Goal: Information Seeking & Learning: Check status

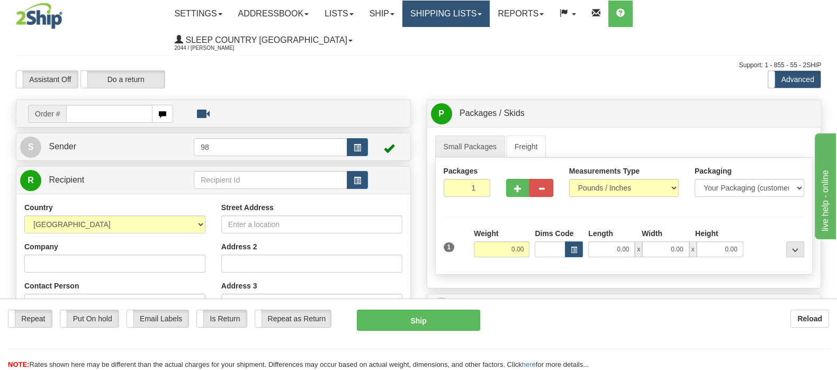
click at [463, 12] on link "Shipping lists" at bounding box center [446, 14] width 87 height 26
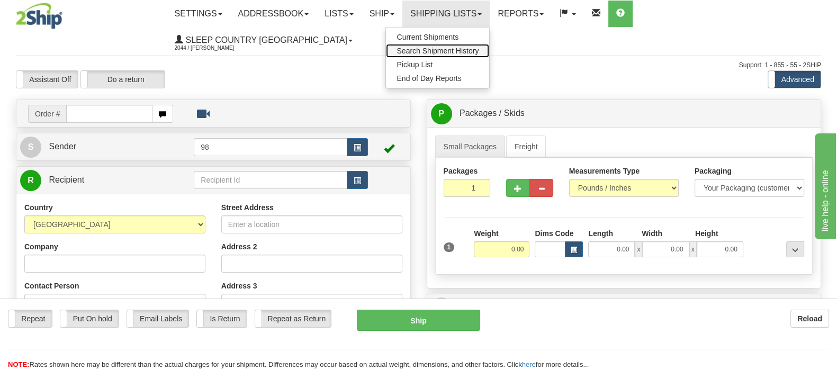
click at [479, 52] on span "Search Shipment History" at bounding box center [438, 51] width 82 height 8
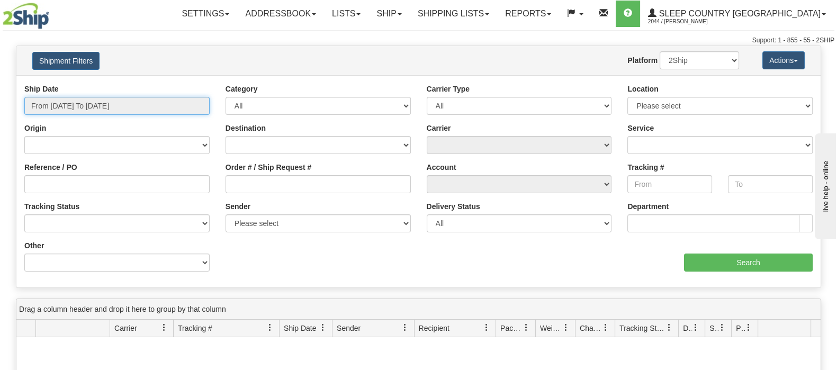
click at [106, 103] on input "From [DATE] To [DATE]" at bounding box center [116, 106] width 185 height 18
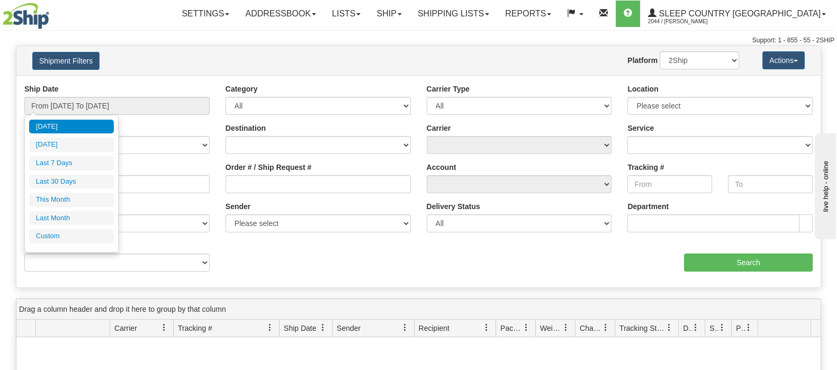
drag, startPoint x: 86, startPoint y: 181, endPoint x: 260, endPoint y: 175, distance: 174.3
click at [87, 181] on li "Last 30 Days" at bounding box center [71, 182] width 85 height 14
type input "From 08/11/2025 To 09/09/2025"
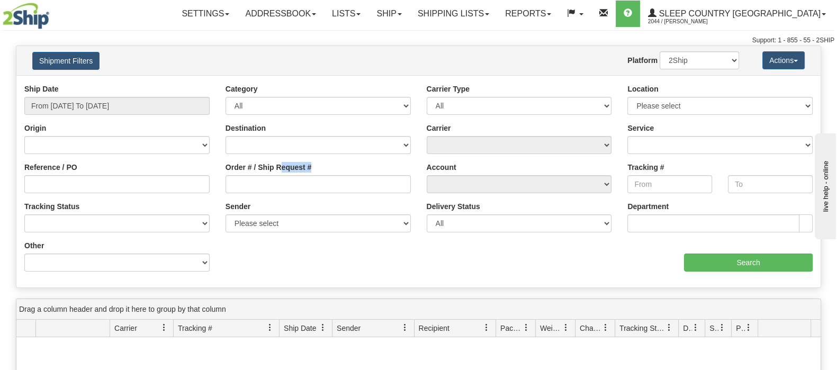
click at [281, 173] on div "Order # / Ship Request #" at bounding box center [318, 177] width 185 height 31
click at [278, 185] on input "Order # / Ship Request #" at bounding box center [318, 184] width 185 height 18
paste input "9000H897796"
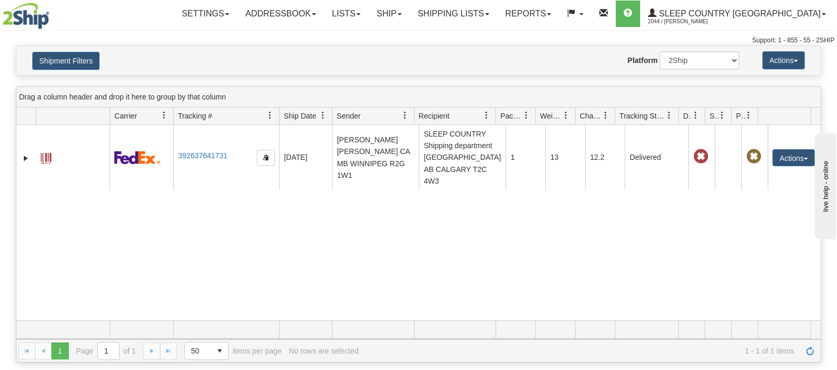
click at [358, 243] on div "31545685 2044 392637641731 08/28/2025 08/28/2025 05:29:32 PM AINSLIE GONCALVES …" at bounding box center [418, 222] width 805 height 195
click at [495, 236] on div "31545685 2044 392637641731 08/28/2025 08/28/2025 05:29:32 PM AINSLIE GONCALVES …" at bounding box center [418, 222] width 805 height 195
click at [477, 243] on div "31545685 2044 392637641731 08/28/2025 08/28/2025 05:29:32 PM AINSLIE GONCALVES …" at bounding box center [418, 222] width 805 height 195
click at [90, 67] on button "Shipment Filters" at bounding box center [65, 61] width 67 height 18
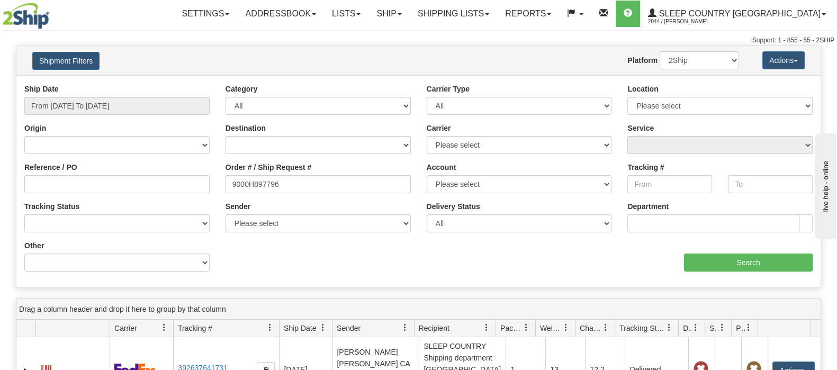
scroll to position [199, 0]
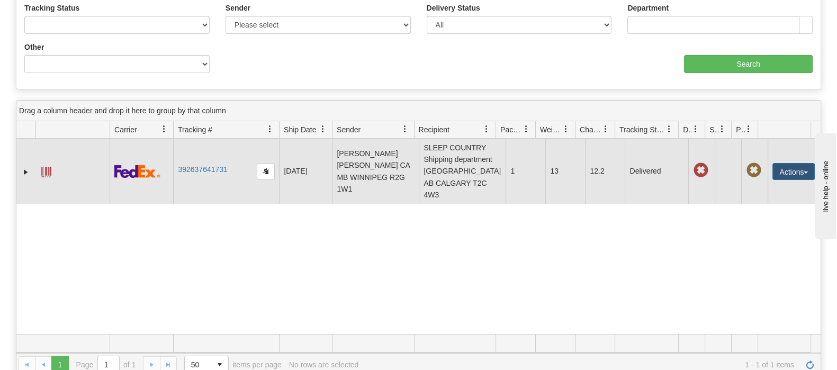
drag, startPoint x: 400, startPoint y: 170, endPoint x: 354, endPoint y: 170, distance: 46.1
click at [400, 170] on td "AINSLIE GONCALVES AINSLIE GONCALVES CA MB WINNIPEG R2G 1W1" at bounding box center [375, 171] width 87 height 65
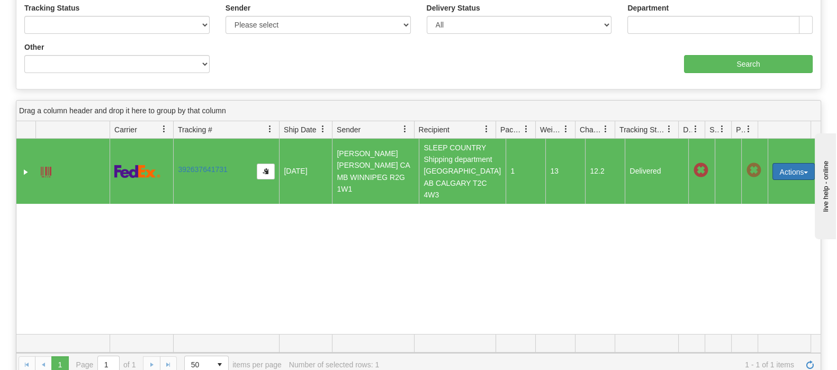
click at [778, 171] on button "Actions" at bounding box center [794, 171] width 42 height 17
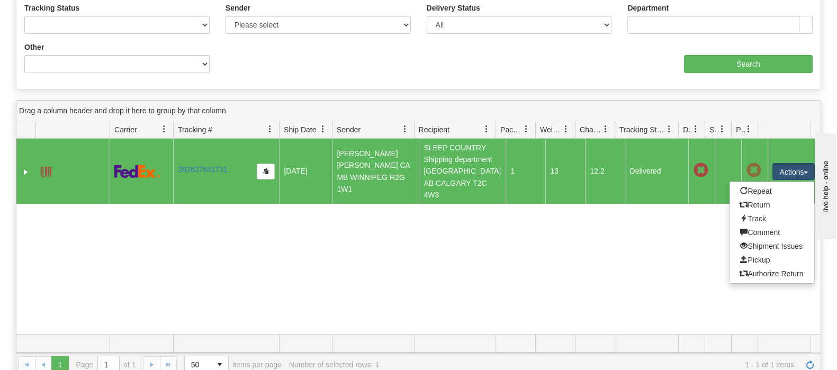
click at [619, 235] on div "31545685 2044 392637641731 08/28/2025 08/28/2025 05:29:32 PM AINSLIE GONCALVES …" at bounding box center [418, 236] width 805 height 195
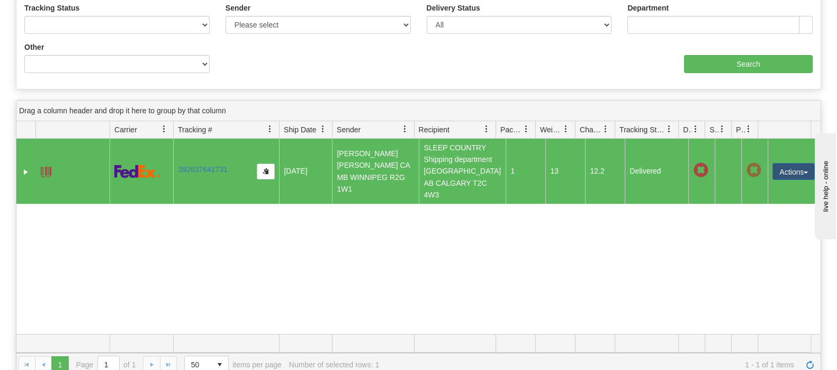
click at [467, 186] on td "SLEEP COUNTRY Shipping department CA AB CALGARY T2C 4W3" at bounding box center [462, 171] width 87 height 65
click at [209, 168] on link "392637641731" at bounding box center [202, 169] width 49 height 8
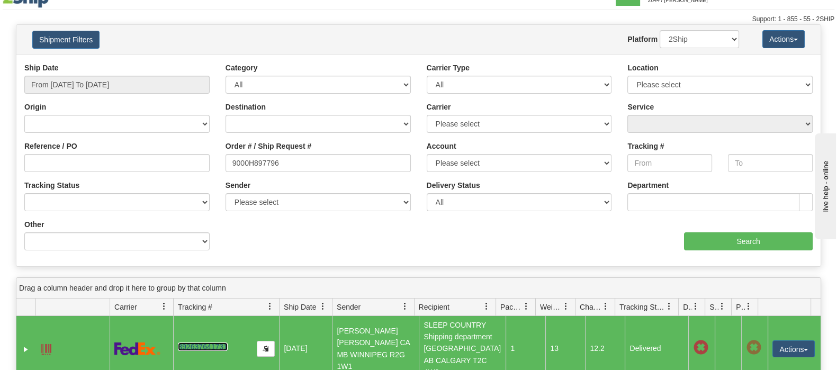
scroll to position [0, 0]
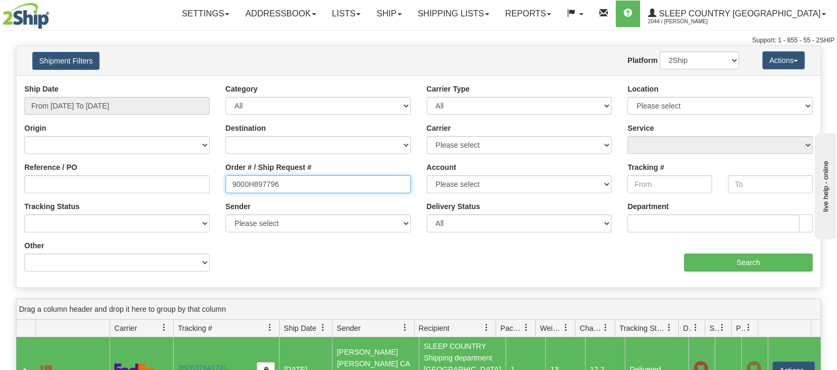
drag, startPoint x: 235, startPoint y: 189, endPoint x: 262, endPoint y: 185, distance: 27.3
click at [148, 84] on div "Reference / PO Order # / Ship Request # 9000H897796 Account Please select Canad…" at bounding box center [418, 84] width 805 height 0
paste input "7I059204"
type input "9007I059204"
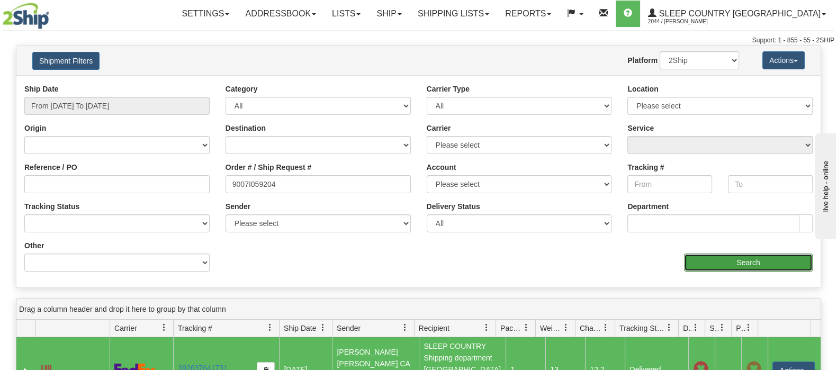
click at [719, 256] on input "Search" at bounding box center [748, 263] width 129 height 18
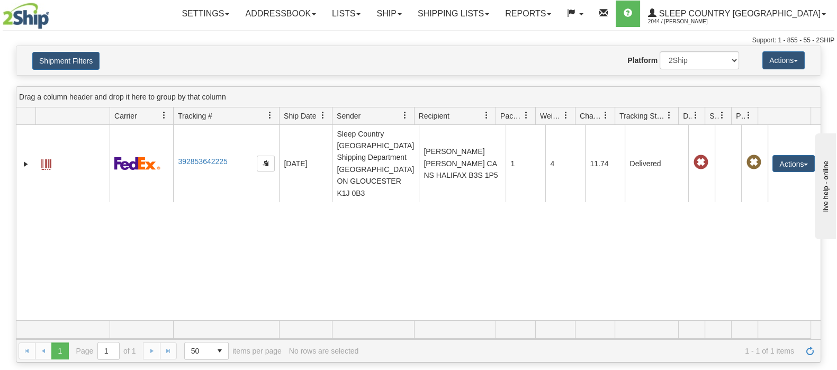
click at [402, 277] on div "31567450 2044 392853642225 09/04/2025 09/04/2025 11:14:42 AM Sleep Country Cana…" at bounding box center [418, 222] width 805 height 195
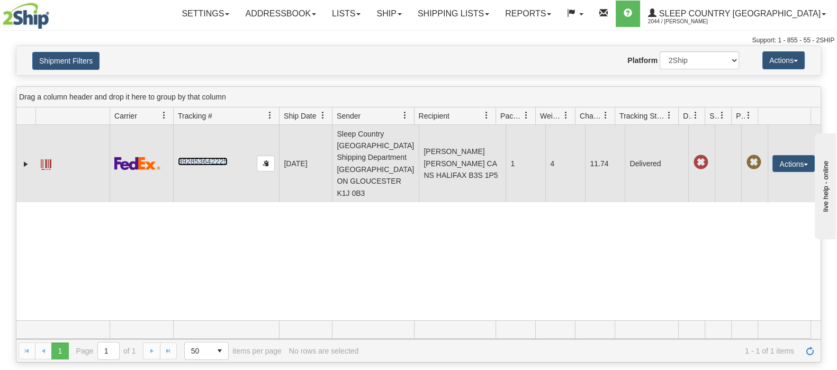
click at [215, 157] on link "392853642225" at bounding box center [202, 161] width 49 height 8
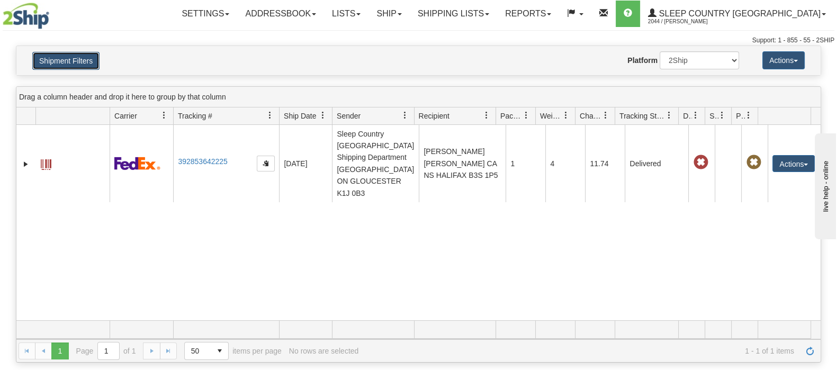
click at [45, 56] on button "Shipment Filters" at bounding box center [65, 61] width 67 height 18
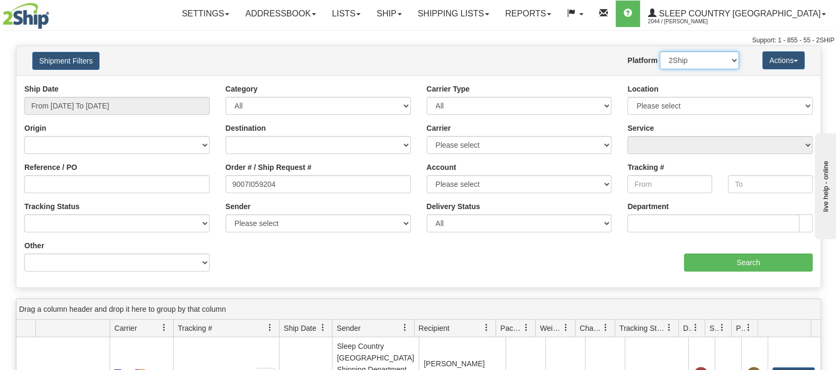
click at [689, 58] on select "2Ship Imported" at bounding box center [699, 60] width 79 height 18
select select "1"
click at [660, 51] on select "2Ship Imported" at bounding box center [699, 60] width 79 height 18
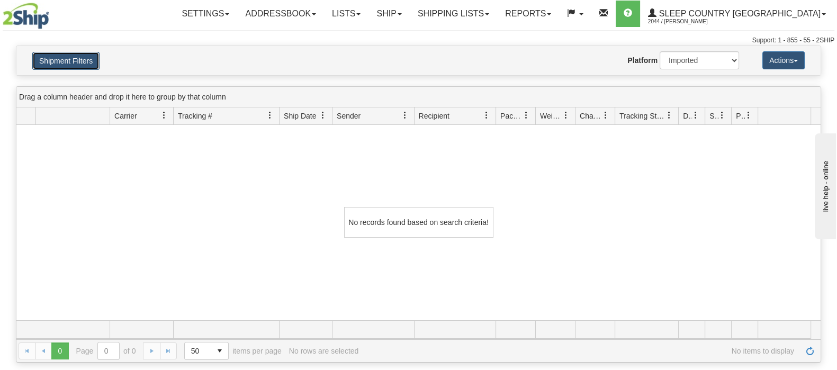
click at [71, 55] on button "Shipment Filters" at bounding box center [65, 61] width 67 height 18
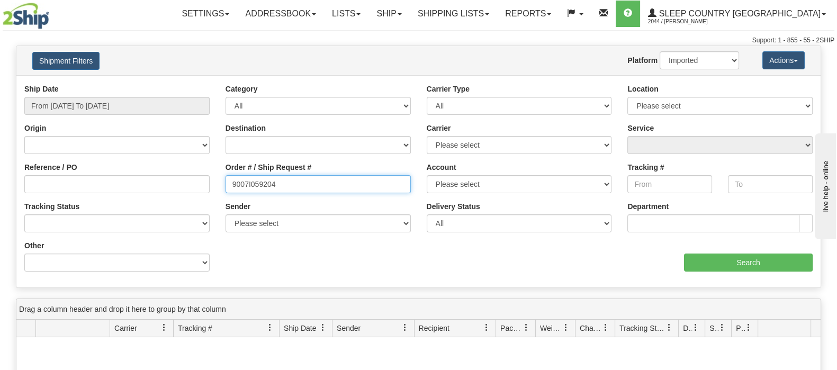
drag, startPoint x: 280, startPoint y: 185, endPoint x: 203, endPoint y: 184, distance: 76.8
click at [203, 84] on div "Reference / PO Order # / Ship Request # 9007I059204 Account Please select Canad…" at bounding box center [418, 84] width 805 height 0
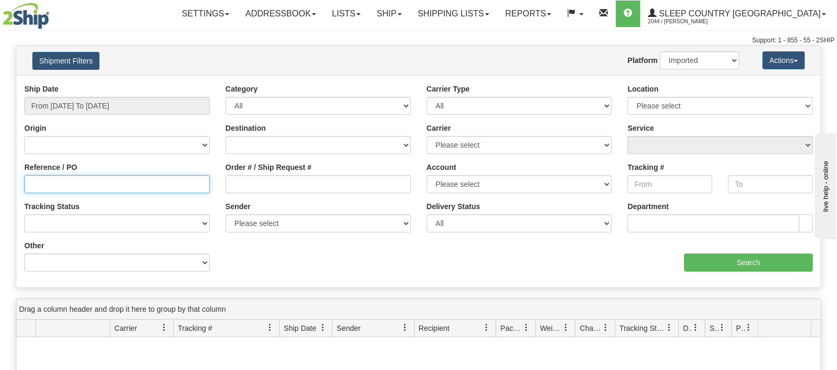
click at [186, 181] on input "Reference / PO" at bounding box center [116, 184] width 185 height 18
paste input "9007I059204"
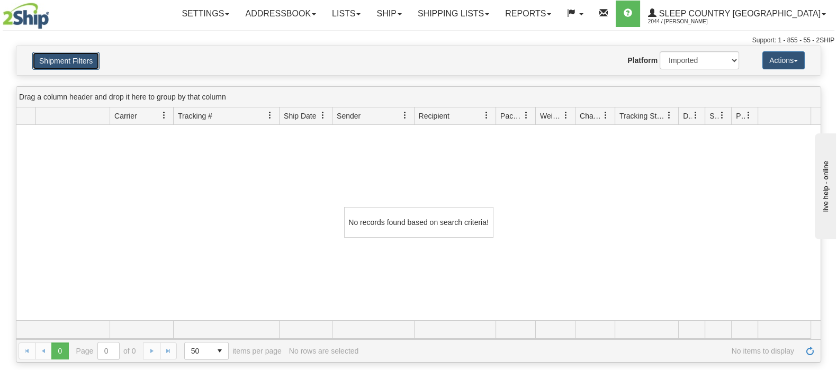
click at [87, 62] on button "Shipment Filters" at bounding box center [65, 61] width 67 height 18
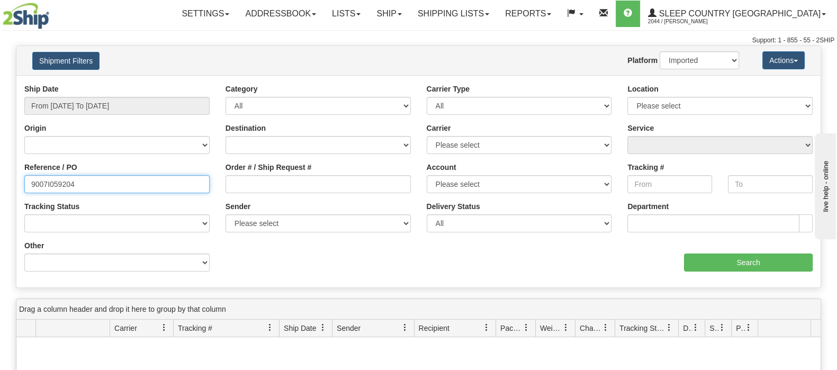
drag, startPoint x: 139, startPoint y: 181, endPoint x: -64, endPoint y: 184, distance: 202.9
click at [0, 184] on html "Upgrade Account Cancel Toggle navigation Settings New Senders" at bounding box center [418, 185] width 837 height 370
paste input "1024655"
click at [31, 182] on input "1024655" at bounding box center [116, 184] width 185 height 18
type input "1024655"
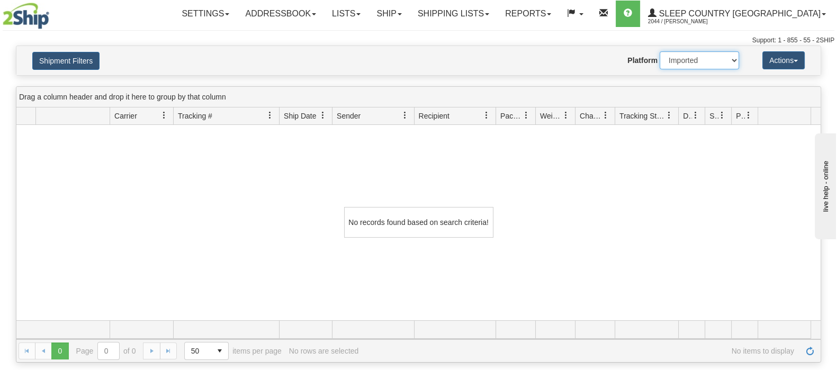
click at [701, 67] on select "2Ship Imported" at bounding box center [699, 60] width 79 height 18
select select "0"
click at [660, 51] on select "2Ship Imported" at bounding box center [699, 60] width 79 height 18
click at [76, 62] on button "Shipment Filters" at bounding box center [65, 61] width 67 height 18
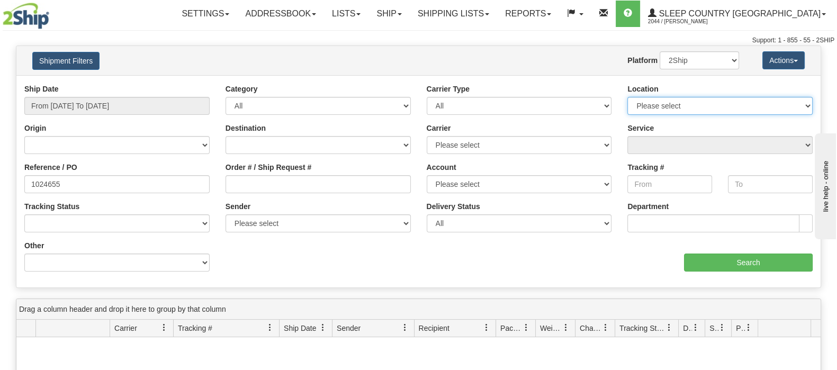
click at [712, 102] on select "Please select Old Toronto DC 921 922 93 94 97 390 915 916 98 902 95 96 90 91 92…" at bounding box center [720, 106] width 185 height 18
select select "6824"
click at [628, 97] on select "Please select Old Toronto DC 921 922 93 94 97 390 915 916 98 902 95 96 90 91 92…" at bounding box center [720, 106] width 185 height 18
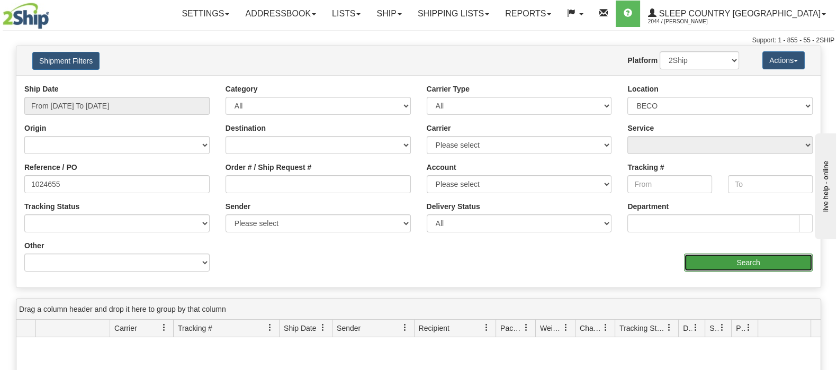
click at [762, 265] on input "Search" at bounding box center [748, 263] width 129 height 18
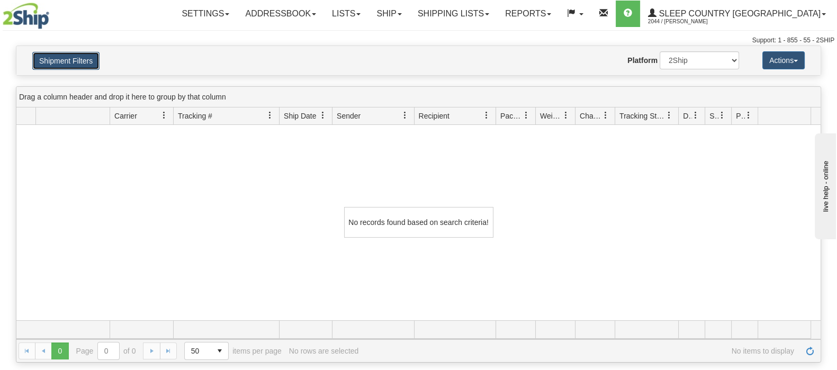
click at [69, 57] on button "Shipment Filters" at bounding box center [65, 61] width 67 height 18
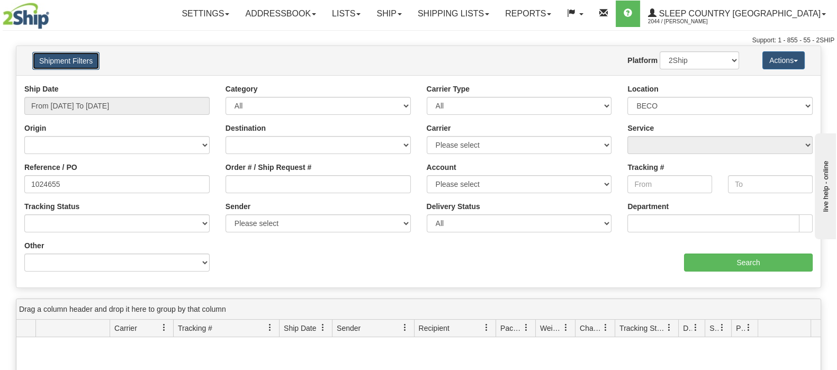
click at [98, 63] on button "Shipment Filters" at bounding box center [65, 61] width 67 height 18
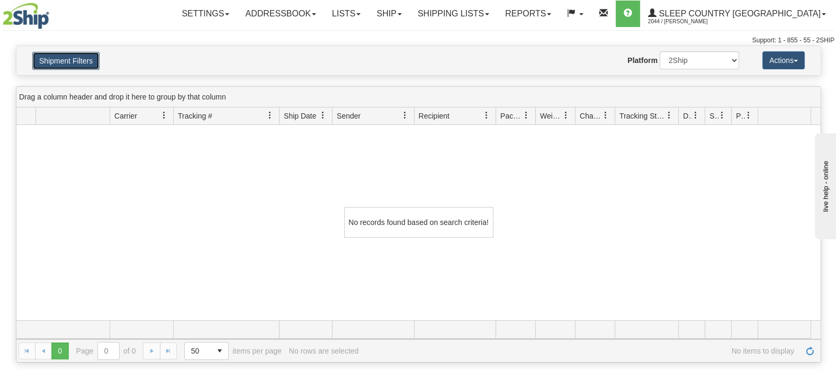
click at [66, 54] on button "Shipment Filters" at bounding box center [65, 61] width 67 height 18
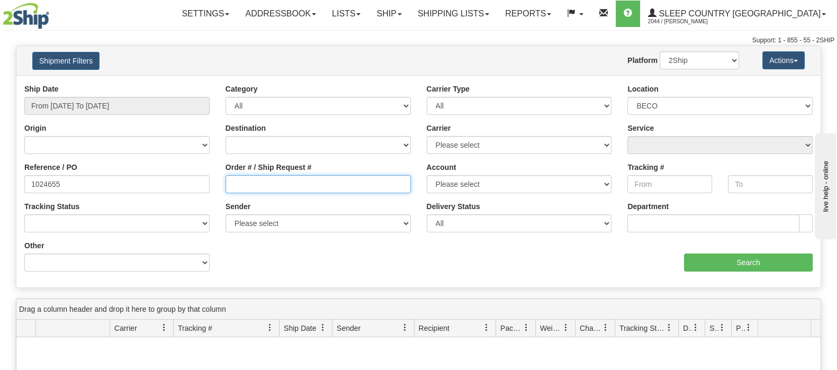
click at [321, 190] on input "Order # / Ship Request #" at bounding box center [318, 184] width 185 height 18
paste input "9007I059204"
type input "9007I059204"
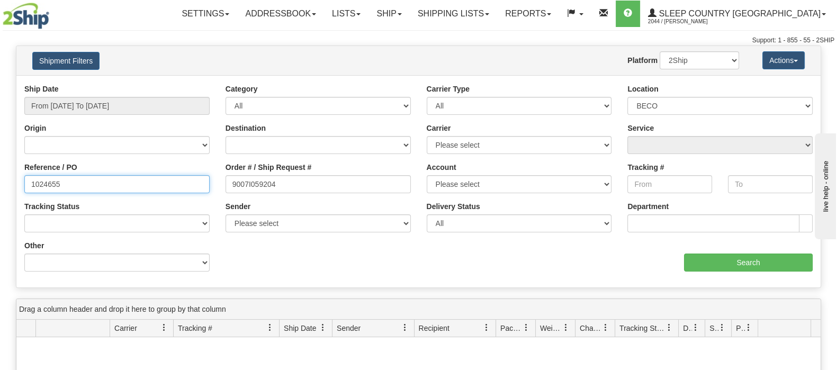
drag, startPoint x: 38, startPoint y: 186, endPoint x: 4, endPoint y: 192, distance: 33.8
click at [16, 189] on div "Reference / PO 1024655" at bounding box center [116, 181] width 201 height 39
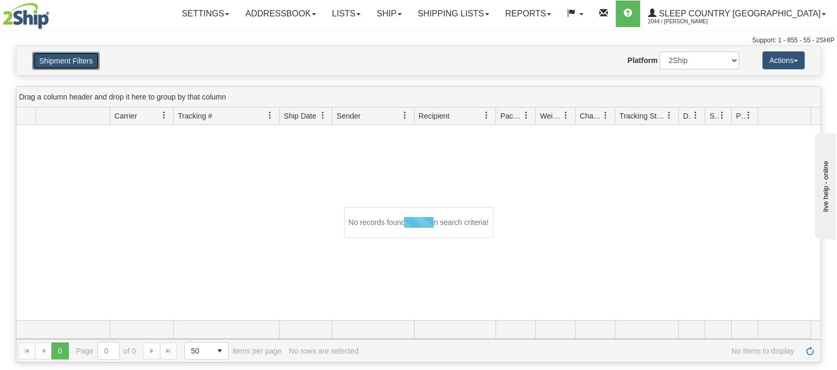
click at [72, 60] on button "Shipment Filters" at bounding box center [65, 61] width 67 height 18
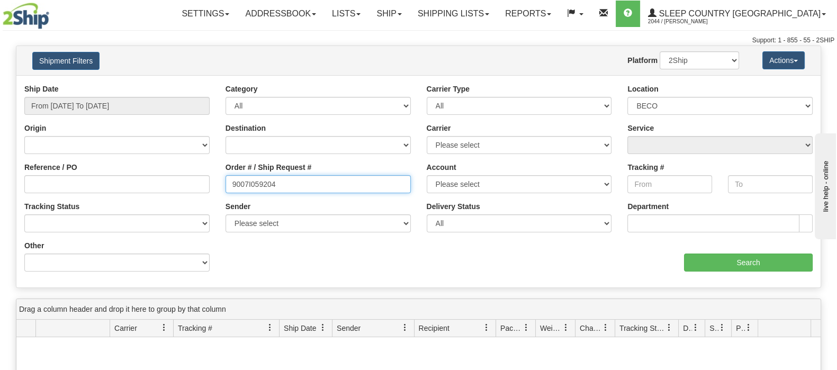
click at [325, 183] on input "9007I059204" at bounding box center [318, 184] width 185 height 18
click at [233, 187] on input "9007I059204" at bounding box center [318, 184] width 185 height 18
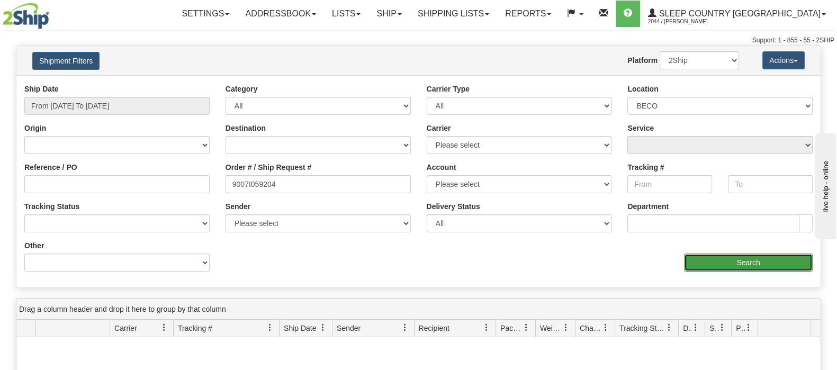
click at [704, 254] on input "Search" at bounding box center [748, 263] width 129 height 18
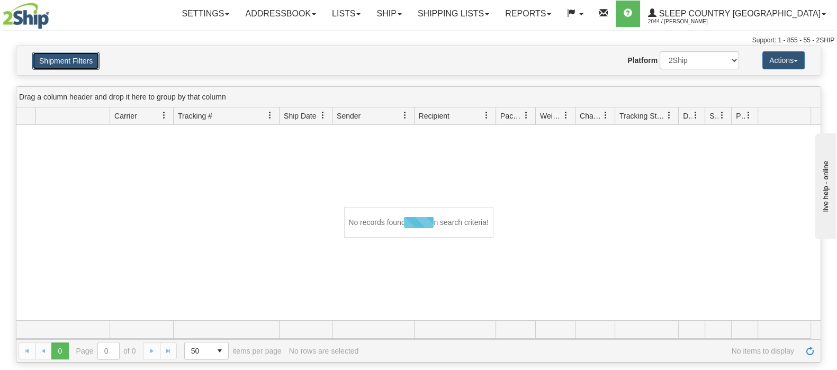
click at [59, 56] on button "Shipment Filters" at bounding box center [65, 61] width 67 height 18
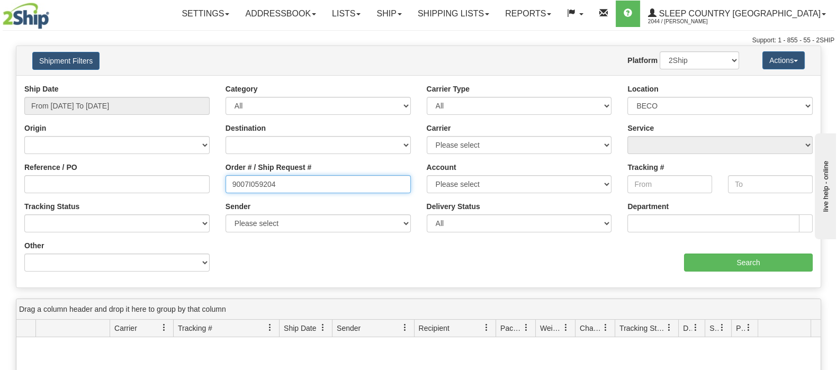
click at [292, 184] on input "9007I059204" at bounding box center [318, 184] width 185 height 18
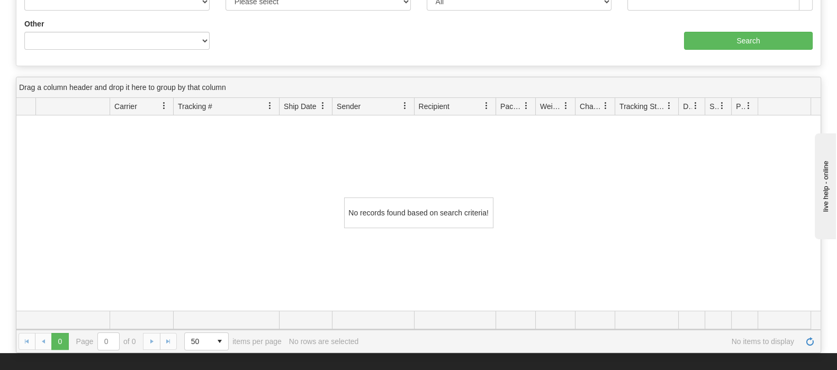
scroll to position [132, 0]
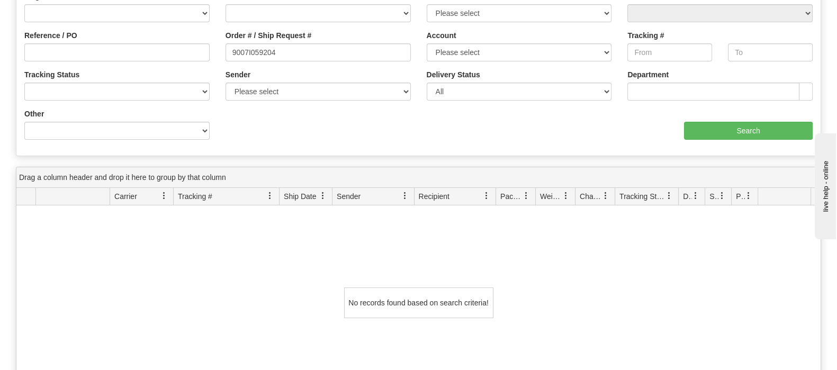
drag, startPoint x: 292, startPoint y: 41, endPoint x: 278, endPoint y: 46, distance: 14.9
click at [278, 46] on div "Order # / Ship Request # 9007I059204" at bounding box center [318, 45] width 185 height 31
drag, startPoint x: 241, startPoint y: 56, endPoint x: 79, endPoint y: 64, distance: 161.7
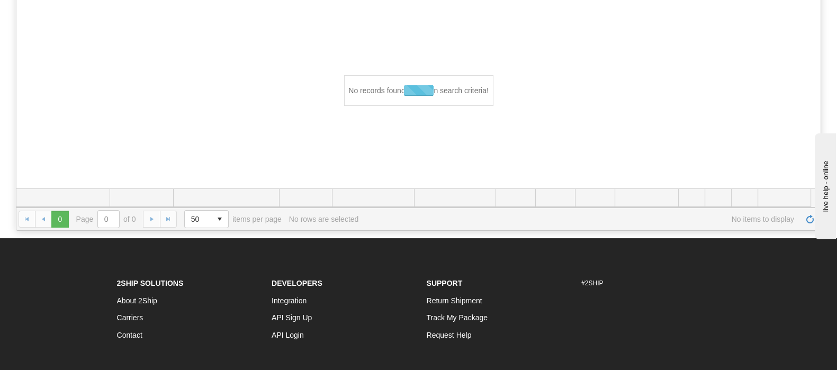
scroll to position [0, 0]
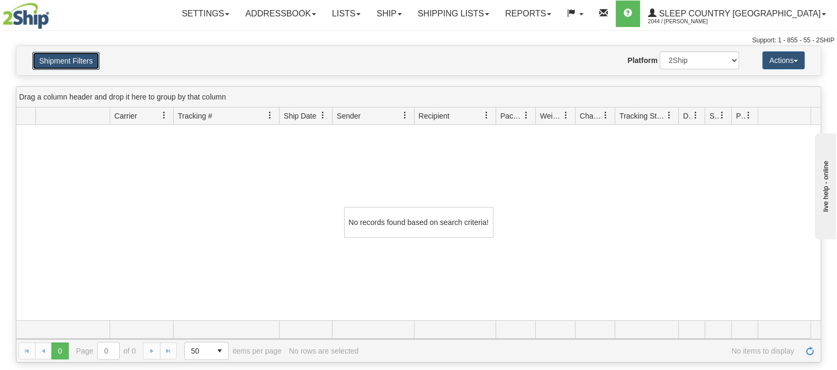
drag, startPoint x: 78, startPoint y: 62, endPoint x: 99, endPoint y: 87, distance: 32.4
click at [79, 62] on button "Shipment Filters" at bounding box center [65, 61] width 67 height 18
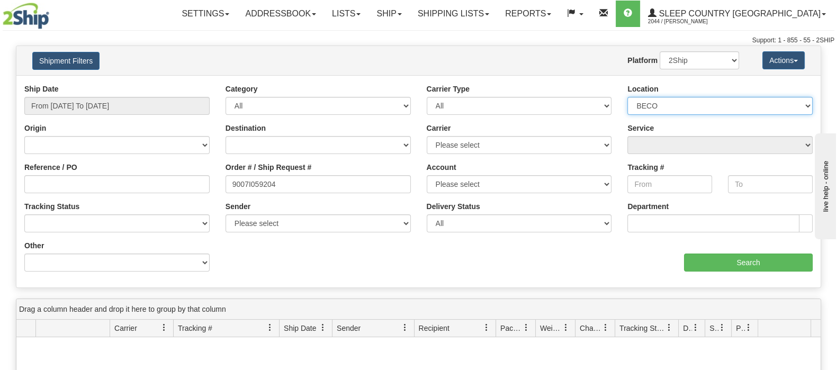
drag, startPoint x: 764, startPoint y: 99, endPoint x: 758, endPoint y: 104, distance: 8.3
click at [764, 99] on select "Please select Old Toronto DC 921 922 93 94 97 390 915 916 98 902 95 96 90 91 92…" at bounding box center [720, 106] width 185 height 18
select select
click at [628, 97] on select "Please select Old Toronto DC 921 922 93 94 97 390 915 916 98 902 95 96 90 91 92…" at bounding box center [720, 106] width 185 height 18
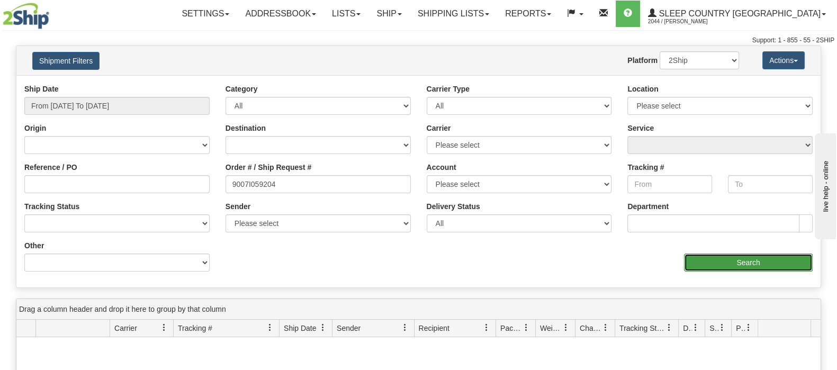
click at [741, 263] on input "Search" at bounding box center [748, 263] width 129 height 18
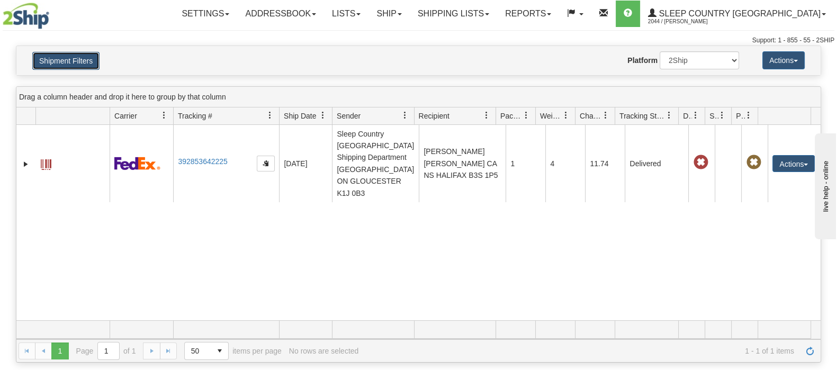
click at [66, 67] on button "Shipment Filters" at bounding box center [65, 61] width 67 height 18
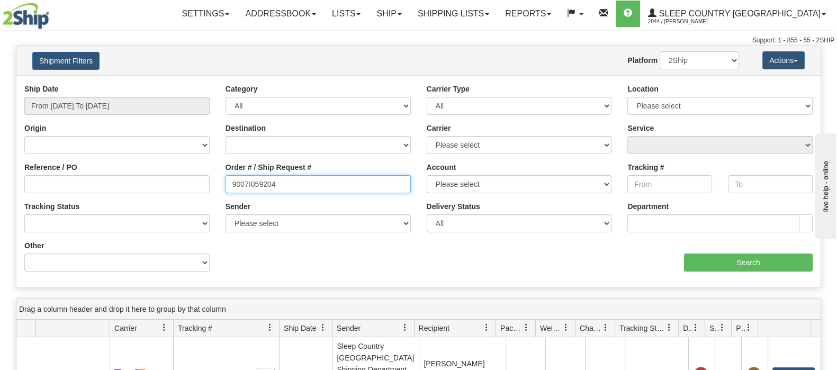
drag, startPoint x: 305, startPoint y: 185, endPoint x: 183, endPoint y: 169, distance: 122.4
click at [184, 84] on div "Reference / PO Order # / Ship Request # 9007I059204 Account Please select Canad…" at bounding box center [418, 84] width 805 height 0
paste input "2I036935"
type input "9002I036935"
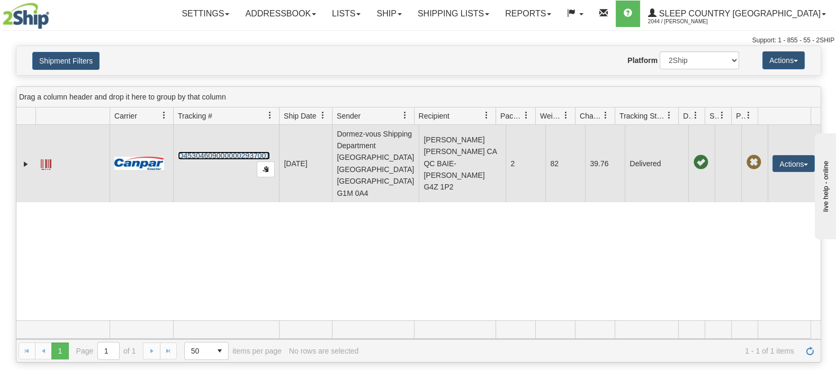
click at [223, 151] on link "D453046090000002937001" at bounding box center [224, 155] width 92 height 8
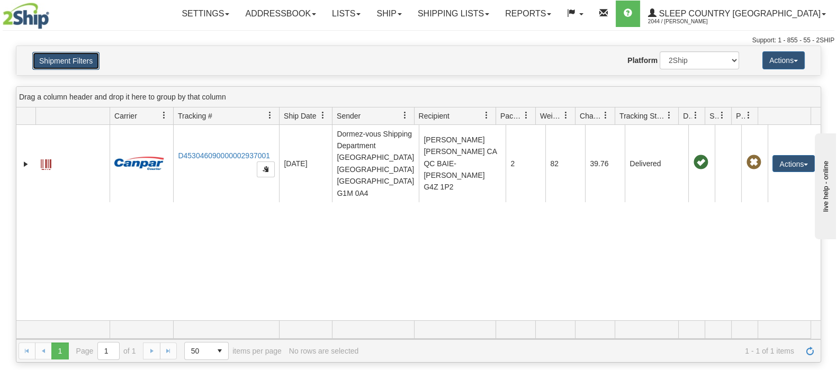
click at [74, 64] on button "Shipment Filters" at bounding box center [65, 61] width 67 height 18
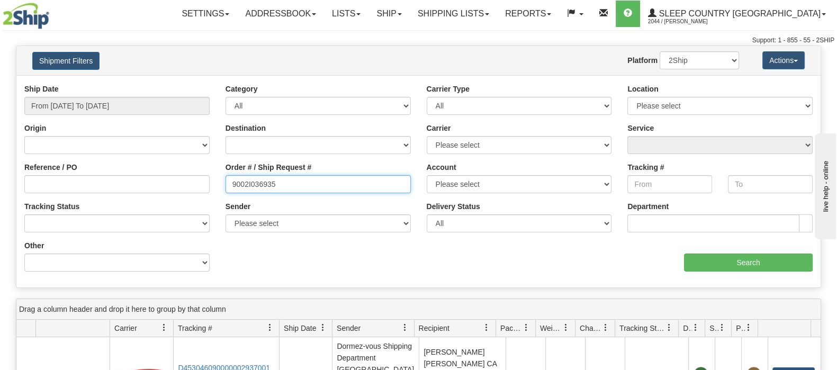
drag, startPoint x: 284, startPoint y: 185, endPoint x: 159, endPoint y: 194, distance: 125.3
click at [150, 84] on div "Reference / PO Order # / Ship Request # 9002I036935 Account Please select Canad…" at bounding box center [418, 84] width 805 height 0
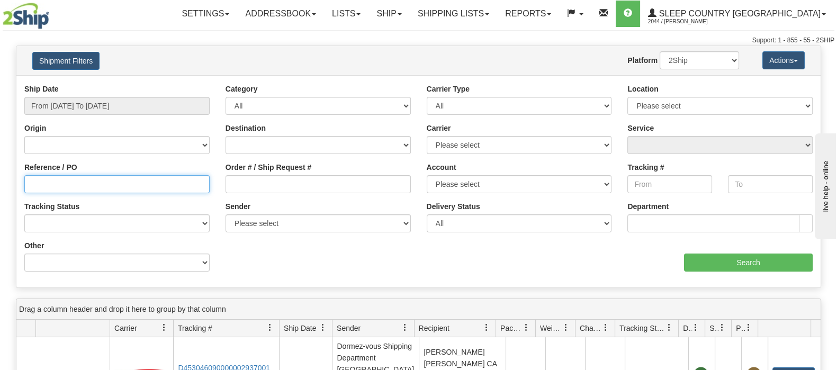
click at [171, 191] on input "Reference / PO" at bounding box center [116, 184] width 185 height 18
paste input "9002I036935"
type input "9002I036935"
click at [704, 64] on select "2Ship Imported" at bounding box center [699, 60] width 79 height 18
select select "1"
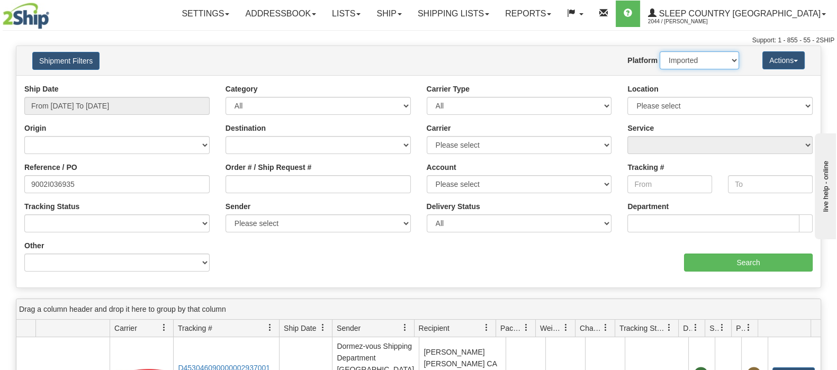
click at [660, 51] on select "2Ship Imported" at bounding box center [699, 60] width 79 height 18
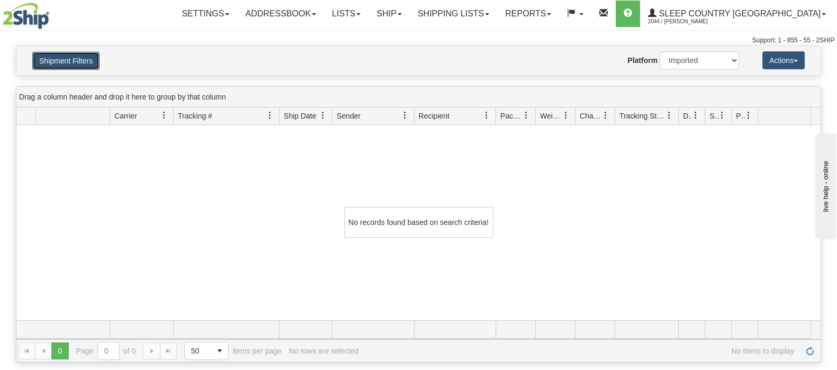
drag, startPoint x: 83, startPoint y: 55, endPoint x: 225, endPoint y: 139, distance: 165.2
click at [83, 56] on button "Shipment Filters" at bounding box center [65, 61] width 67 height 18
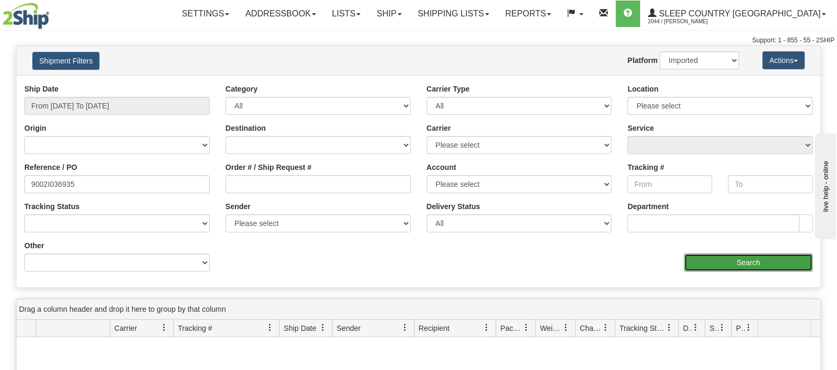
click at [754, 261] on input "Search" at bounding box center [748, 263] width 129 height 18
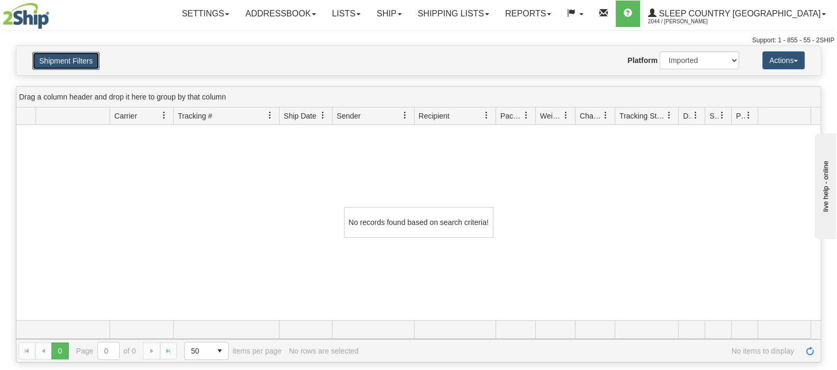
click at [79, 64] on button "Shipment Filters" at bounding box center [65, 61] width 67 height 18
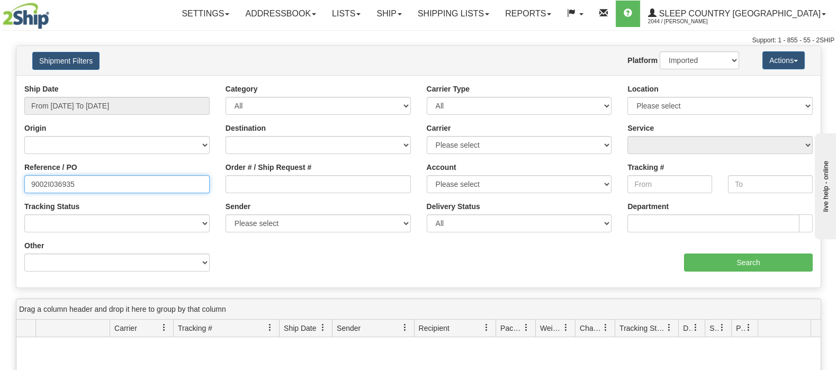
click at [0, 189] on html "Upgrade Account Cancel Toggle navigation Settings New Senders" at bounding box center [418, 185] width 837 height 370
type input "3010548"
drag, startPoint x: 710, startPoint y: 58, endPoint x: 706, endPoint y: 63, distance: 6.4
click at [710, 59] on select "2Ship Imported" at bounding box center [699, 60] width 79 height 18
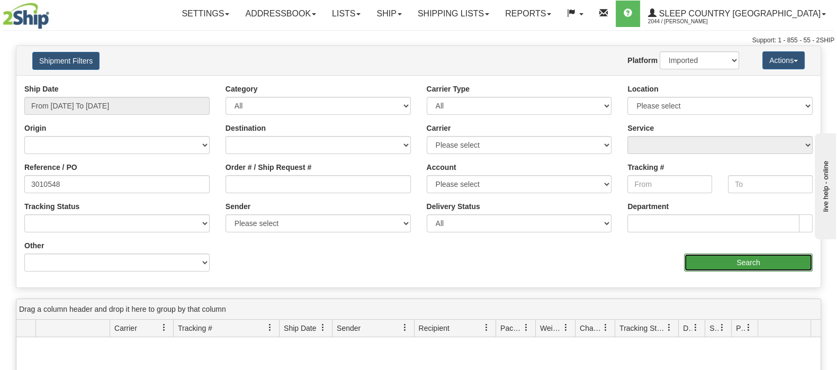
click at [725, 261] on input "Search" at bounding box center [748, 263] width 129 height 18
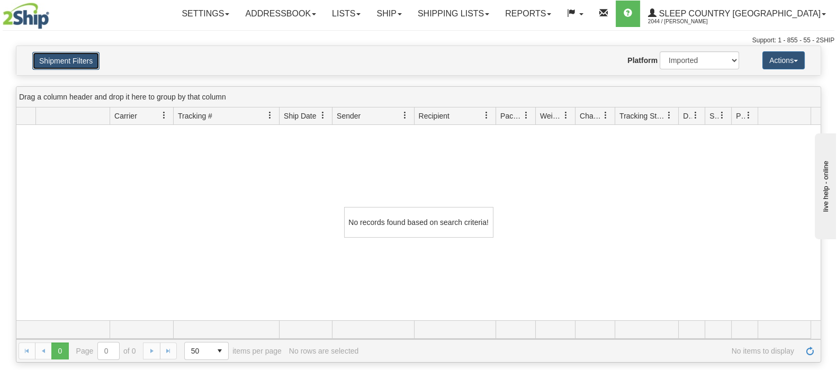
click at [53, 61] on button "Shipment Filters" at bounding box center [65, 61] width 67 height 18
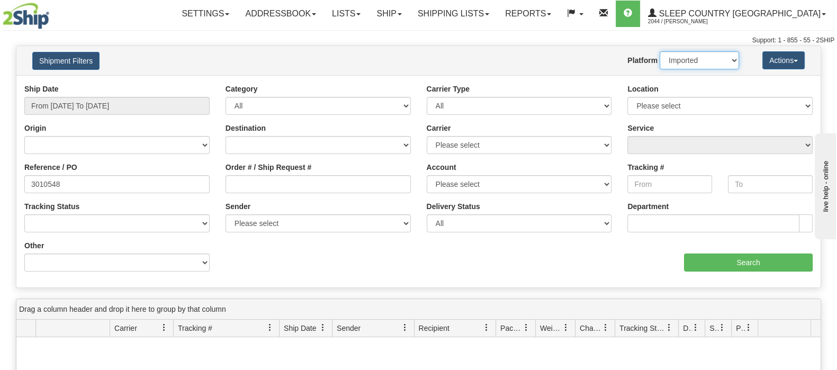
click at [685, 57] on select "2Ship Imported" at bounding box center [699, 60] width 79 height 18
select select "0"
click at [660, 51] on select "2Ship Imported" at bounding box center [699, 60] width 79 height 18
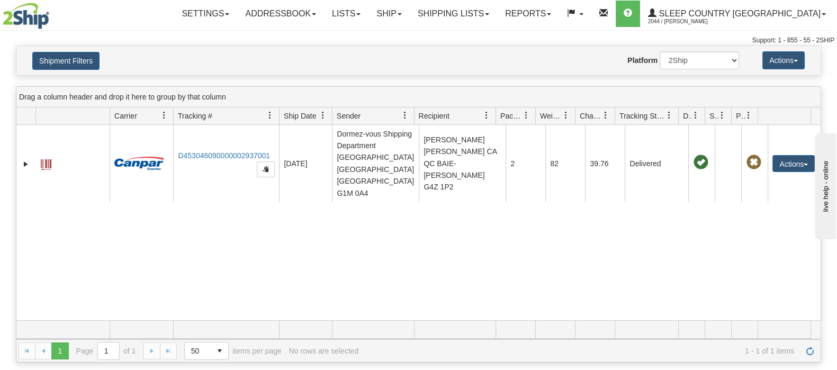
click at [389, 205] on div "31539491 2044 D453046090000002937001 08/28/2025 08/28/2025 10:18:44 AM Dormez-v…" at bounding box center [418, 222] width 805 height 195
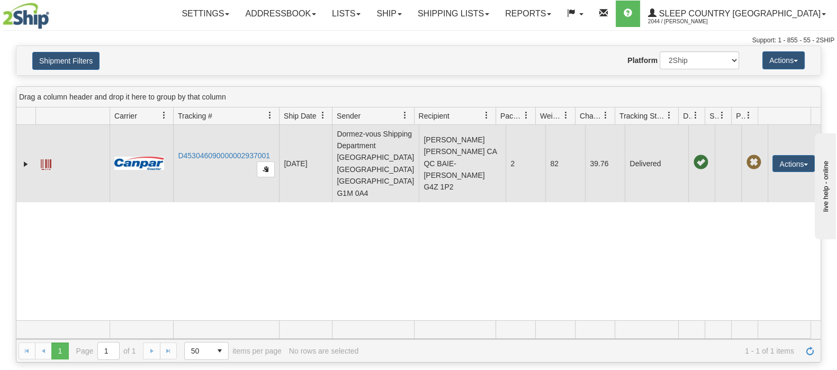
click at [506, 152] on td "2" at bounding box center [526, 163] width 40 height 77
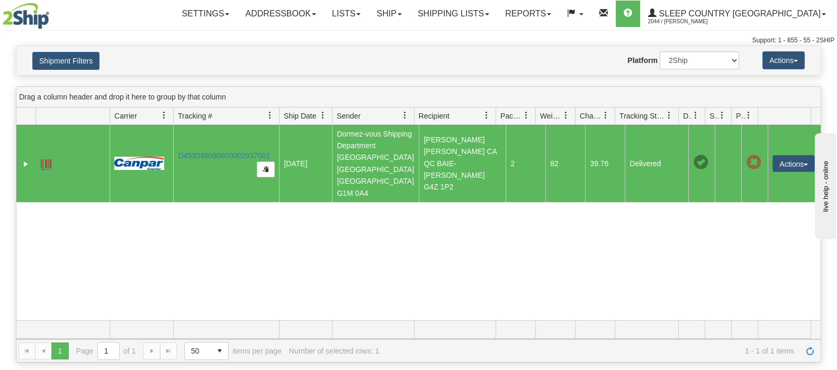
click at [327, 224] on div "31539491 2044 D453046090000002937001 08/28/2025 08/28/2025 10:18:44 AM Dormez-v…" at bounding box center [418, 222] width 805 height 195
